Goal: Task Accomplishment & Management: Manage account settings

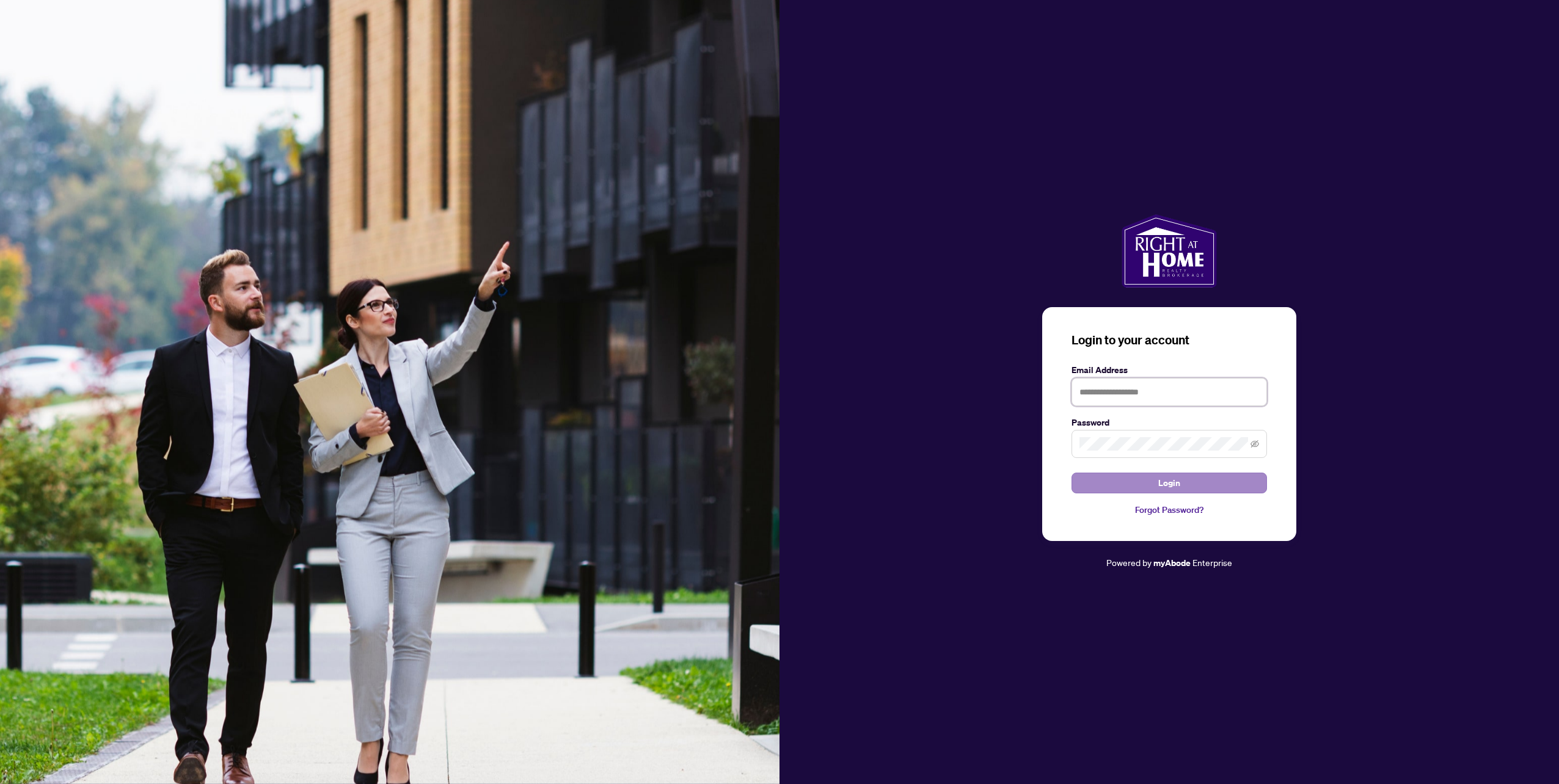
type input "**********"
click at [1179, 488] on span "Login" at bounding box center [1169, 483] width 22 height 19
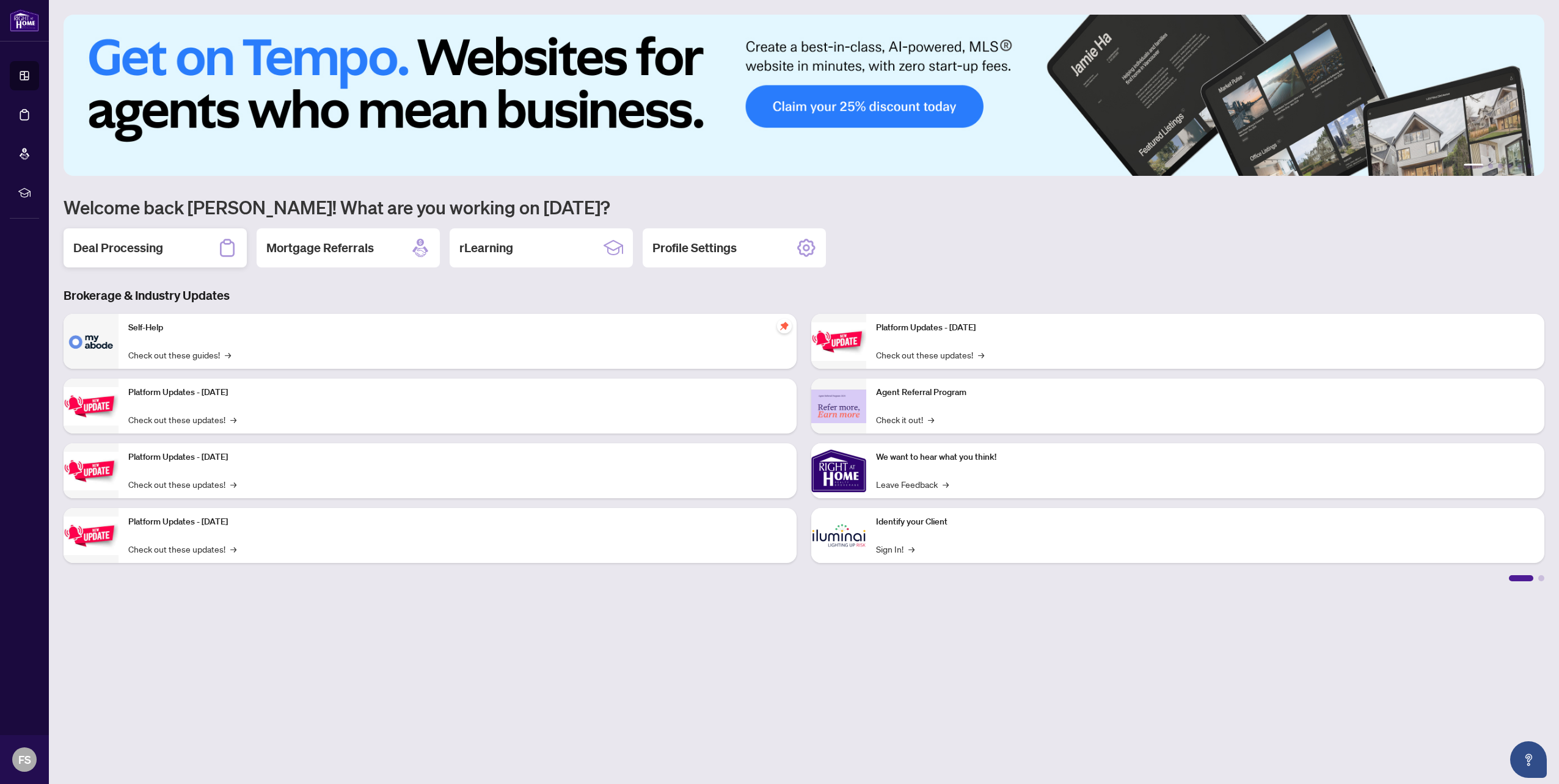
click at [150, 242] on h2 "Deal Processing" at bounding box center [118, 248] width 90 height 17
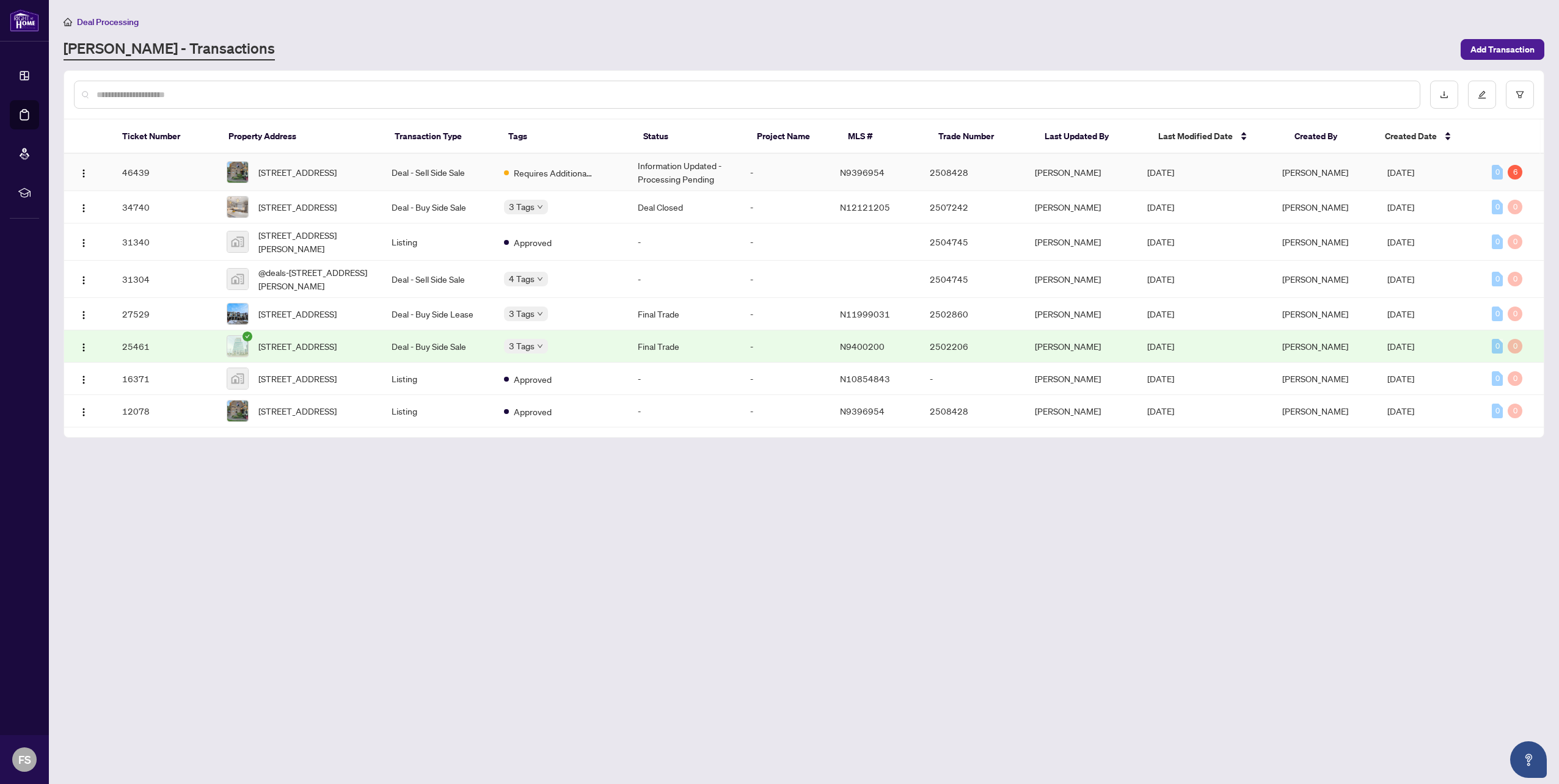
click at [392, 170] on td "Deal - Sell Side Sale" at bounding box center [438, 173] width 113 height 37
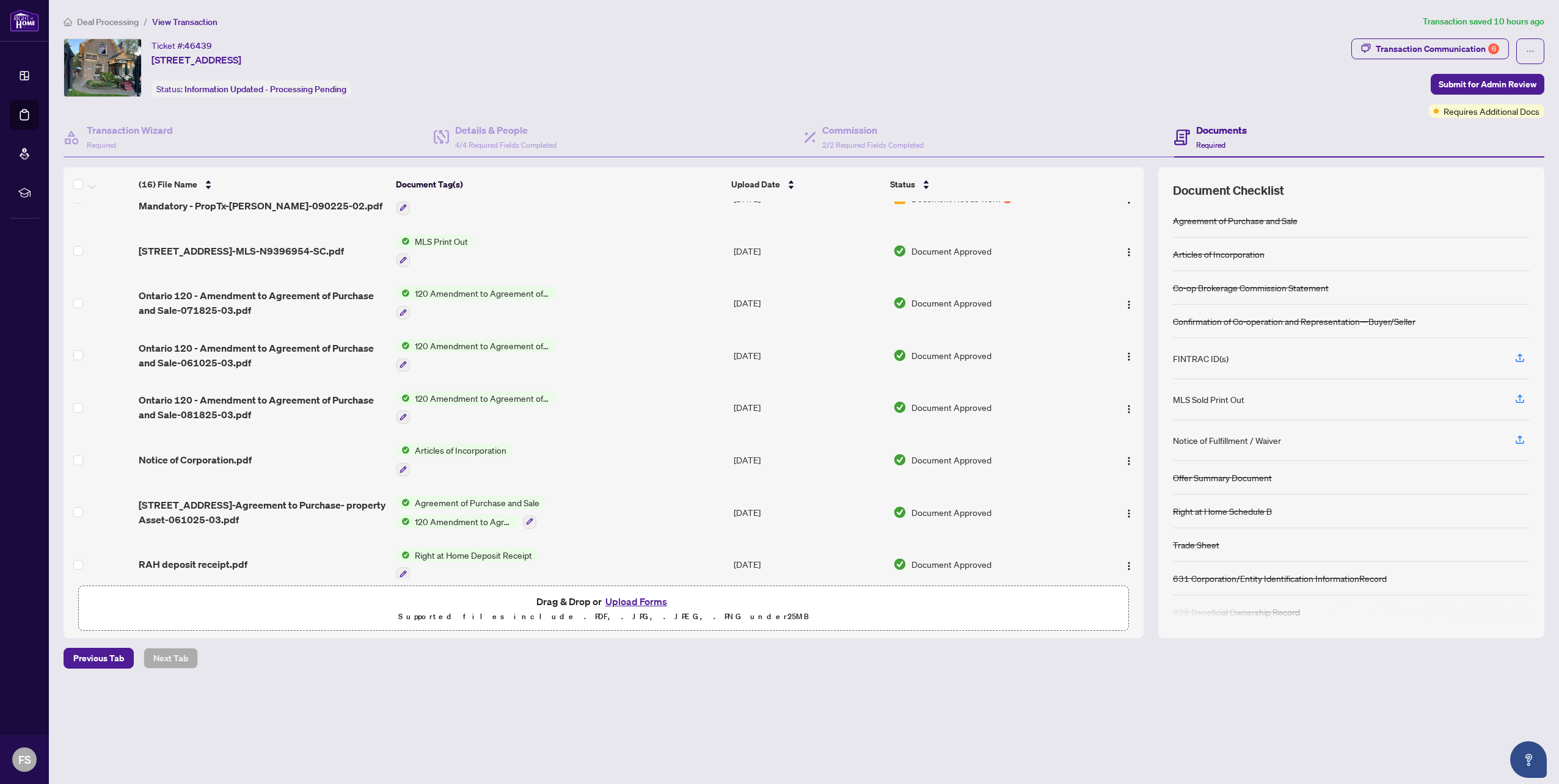
scroll to position [366, 0]
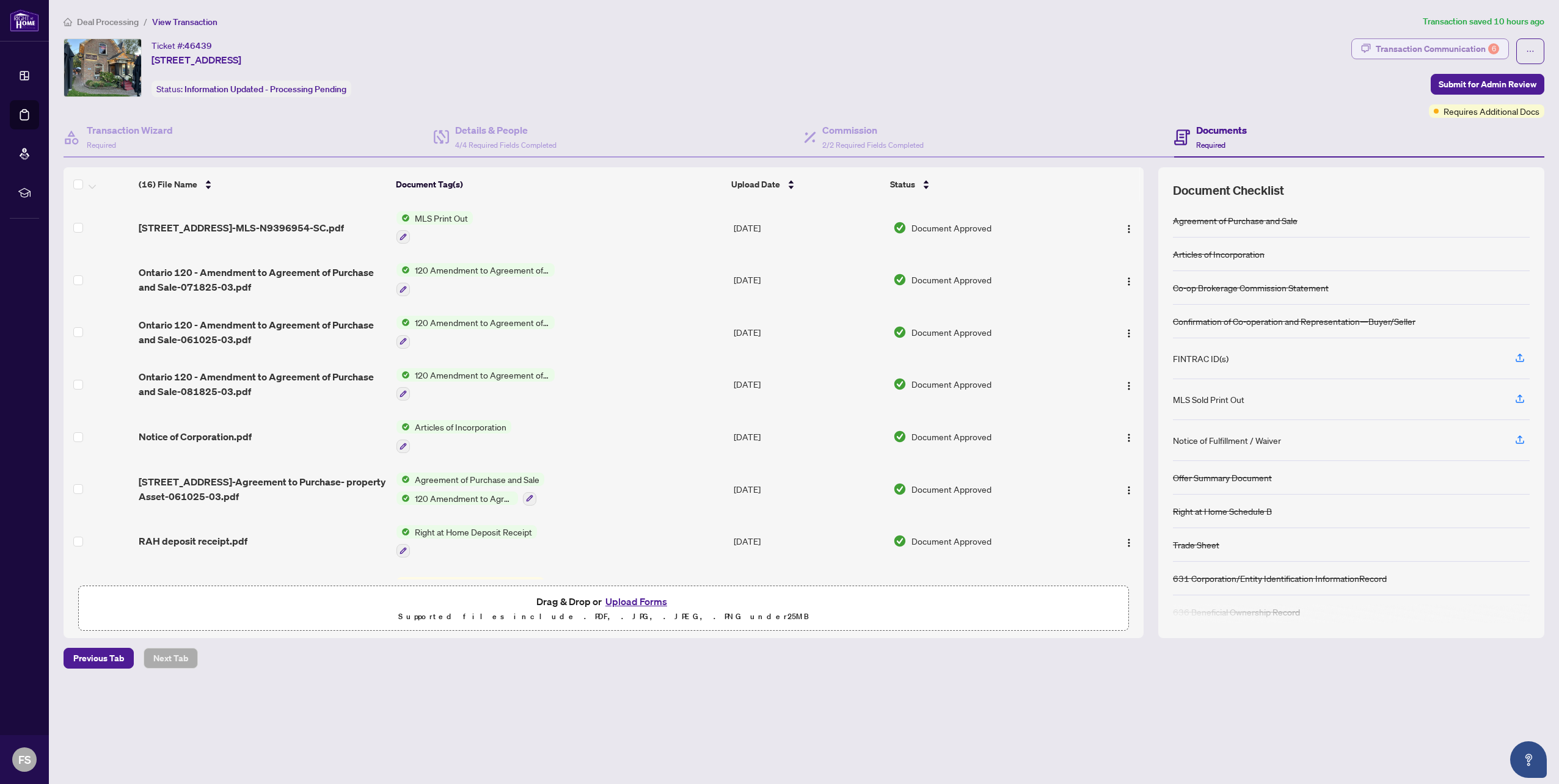
click at [1454, 44] on div "Transaction Communication 6" at bounding box center [1437, 49] width 123 height 19
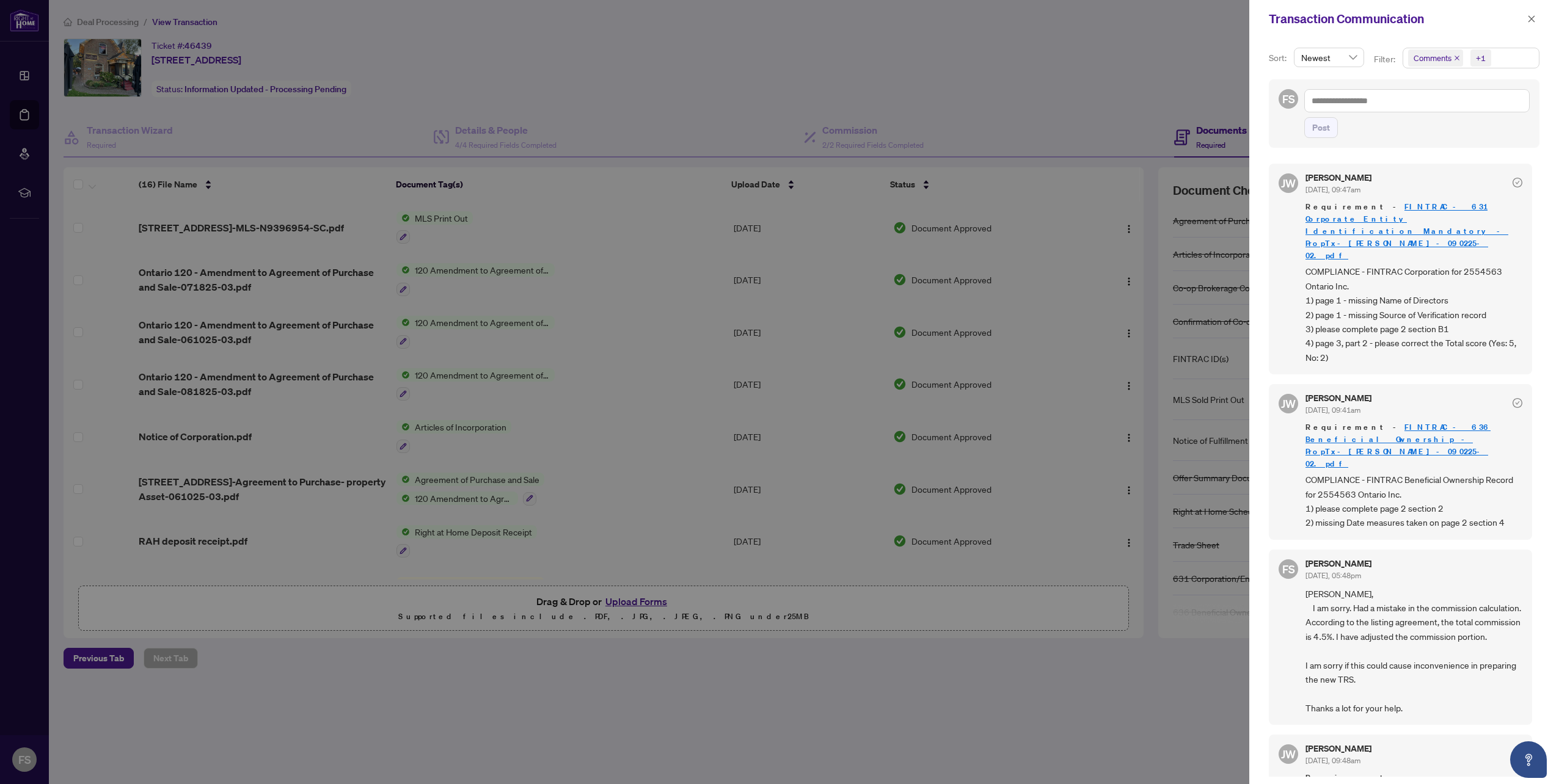
scroll to position [0, 0]
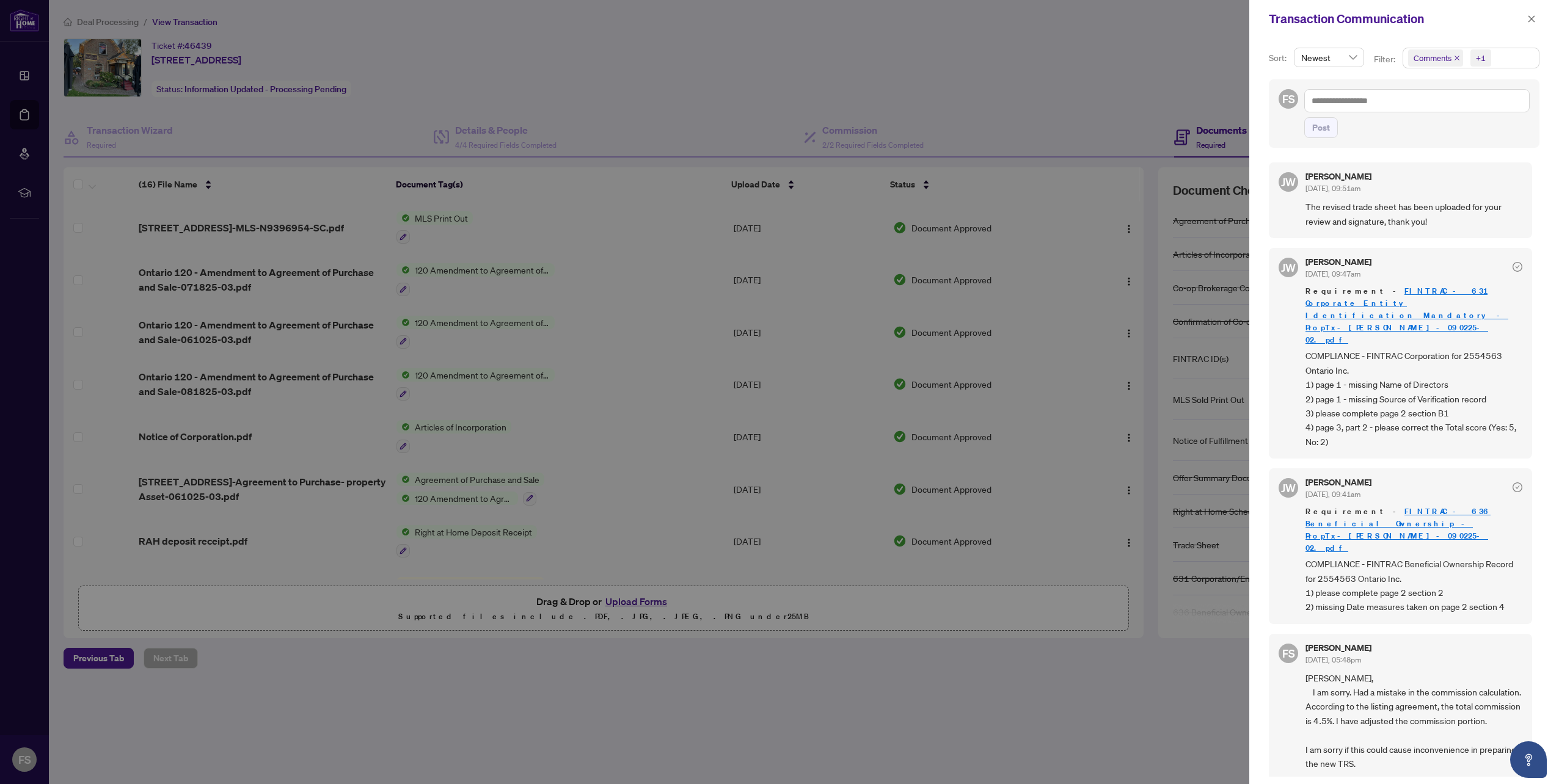
drag, startPoint x: 1140, startPoint y: 393, endPoint x: 1148, endPoint y: 323, distance: 70.5
click at [1148, 323] on div at bounding box center [779, 392] width 1559 height 784
click at [1529, 20] on icon "close" at bounding box center [1532, 19] width 9 height 9
